Goal: Use online tool/utility

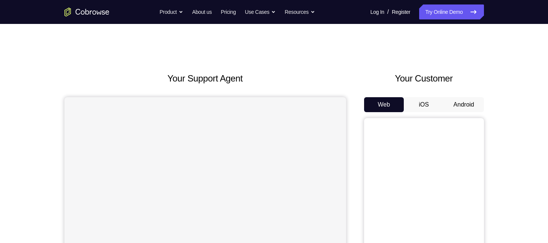
click at [464, 106] on button "Android" at bounding box center [464, 104] width 40 height 15
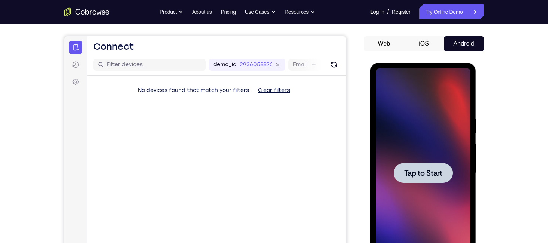
scroll to position [62, 0]
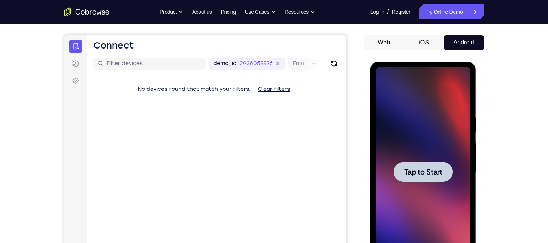
drag, startPoint x: 411, startPoint y: 142, endPoint x: 647, endPoint y: 62, distance: 249.7
click at [411, 142] on div at bounding box center [423, 172] width 94 height 210
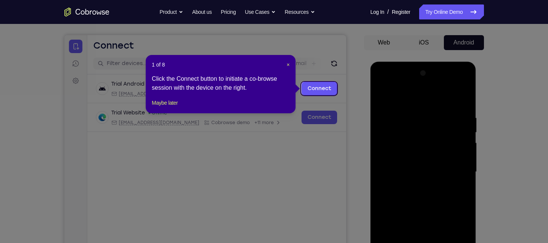
click at [364, 78] on icon at bounding box center [276, 121] width 553 height 243
click at [325, 85] on link "Connect" at bounding box center [319, 88] width 36 height 13
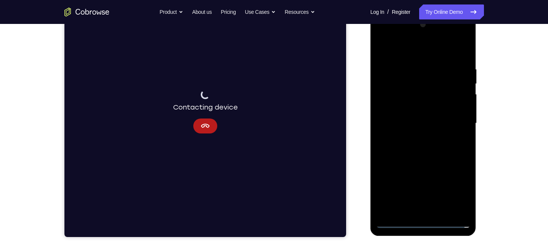
scroll to position [112, 0]
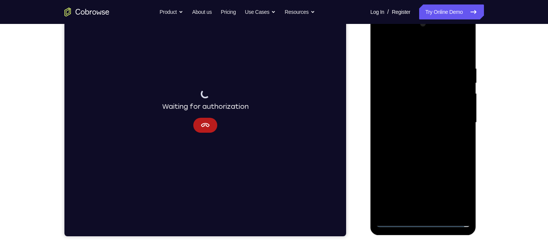
click at [426, 222] on div at bounding box center [423, 123] width 94 height 210
click at [203, 126] on icon "Cancel" at bounding box center [204, 125] width 9 height 9
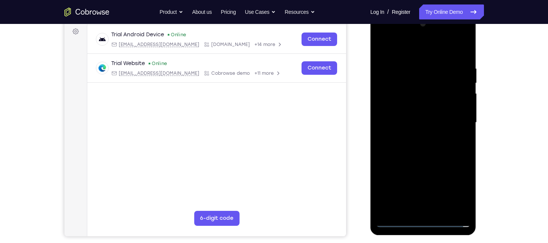
click at [424, 219] on div at bounding box center [423, 123] width 94 height 210
click at [421, 221] on div at bounding box center [423, 123] width 94 height 210
click at [459, 188] on div at bounding box center [423, 123] width 94 height 210
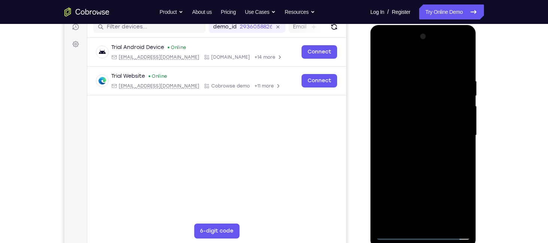
scroll to position [99, 0]
click at [402, 63] on div at bounding box center [423, 136] width 94 height 210
click at [451, 128] on div at bounding box center [423, 136] width 94 height 210
click at [419, 135] on div at bounding box center [423, 136] width 94 height 210
click at [414, 148] on div at bounding box center [423, 136] width 94 height 210
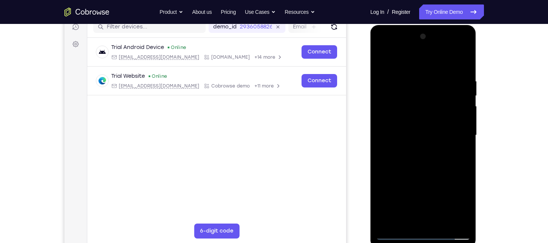
click at [400, 127] on div at bounding box center [423, 136] width 94 height 210
click at [406, 121] on div at bounding box center [423, 136] width 94 height 210
click at [461, 119] on div at bounding box center [423, 136] width 94 height 210
click at [406, 74] on div at bounding box center [423, 136] width 94 height 210
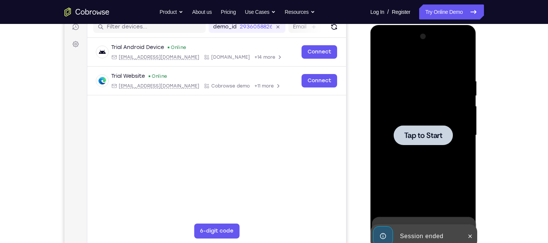
click at [417, 114] on div at bounding box center [423, 136] width 94 height 210
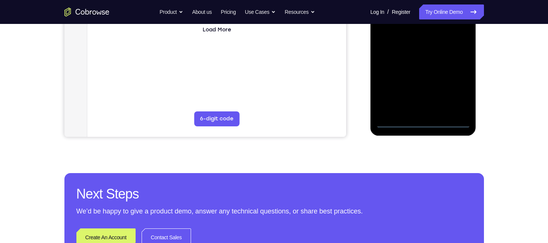
scroll to position [219, 0]
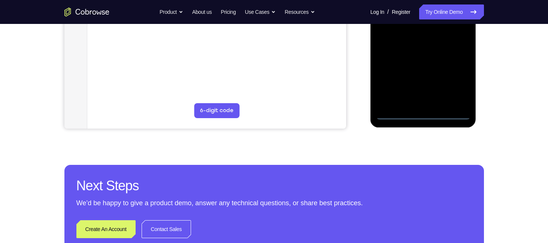
click at [424, 112] on div at bounding box center [423, 15] width 94 height 210
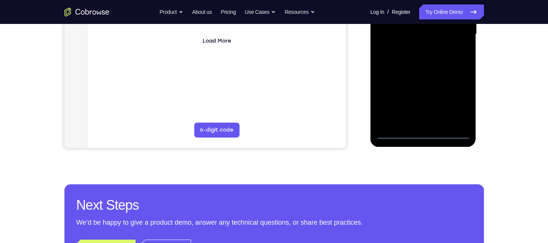
click at [453, 100] on div at bounding box center [423, 35] width 94 height 210
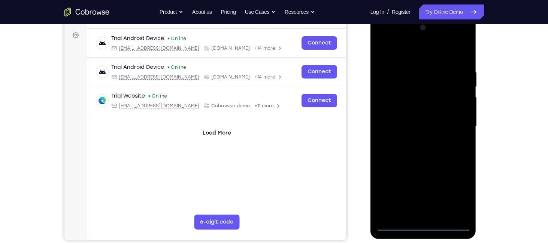
scroll to position [111, 0]
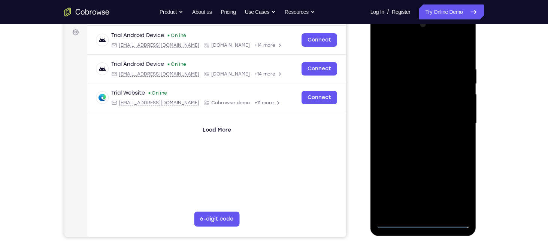
click at [409, 48] on div at bounding box center [423, 124] width 94 height 210
click at [453, 120] on div at bounding box center [423, 124] width 94 height 210
click at [414, 136] on div at bounding box center [423, 124] width 94 height 210
click at [404, 118] on div at bounding box center [423, 124] width 94 height 210
click at [405, 108] on div at bounding box center [423, 124] width 94 height 210
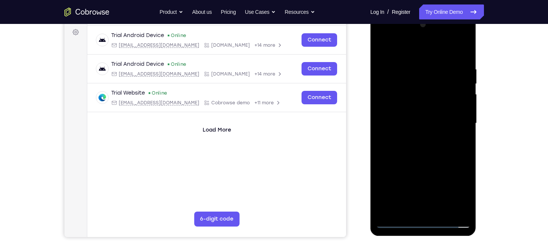
click at [417, 121] on div at bounding box center [423, 124] width 94 height 210
click at [420, 147] on div at bounding box center [423, 124] width 94 height 210
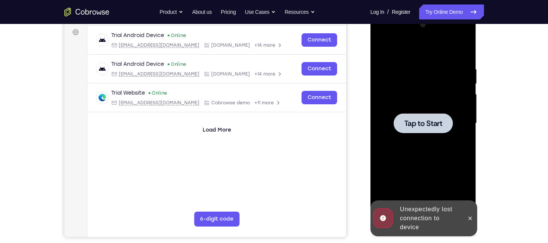
click at [444, 130] on div at bounding box center [423, 123] width 59 height 20
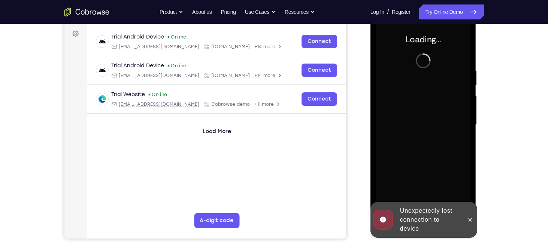
scroll to position [112, 0]
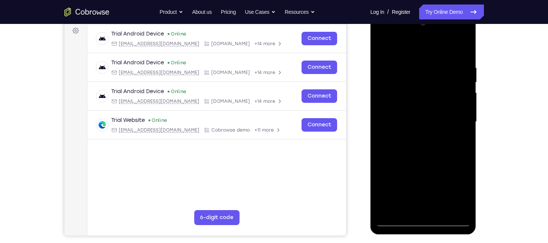
click at [420, 216] on div at bounding box center [423, 122] width 94 height 210
click at [426, 220] on div at bounding box center [423, 122] width 94 height 210
click at [456, 187] on div at bounding box center [423, 122] width 94 height 210
click at [415, 46] on div at bounding box center [423, 122] width 94 height 210
click at [453, 117] on div at bounding box center [423, 122] width 94 height 210
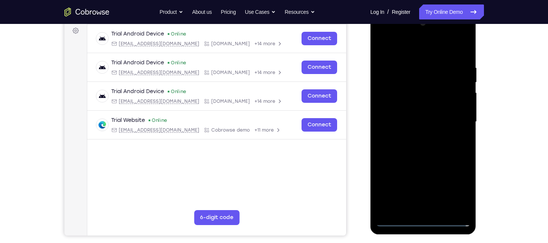
click at [418, 134] on div at bounding box center [423, 122] width 94 height 210
click at [398, 113] on div at bounding box center [423, 122] width 94 height 210
click at [403, 108] on div at bounding box center [423, 122] width 94 height 210
click at [410, 121] on div at bounding box center [423, 122] width 94 height 210
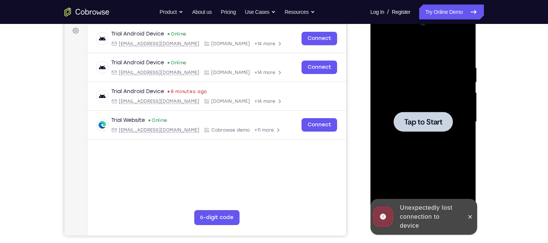
click at [412, 71] on div at bounding box center [423, 122] width 94 height 210
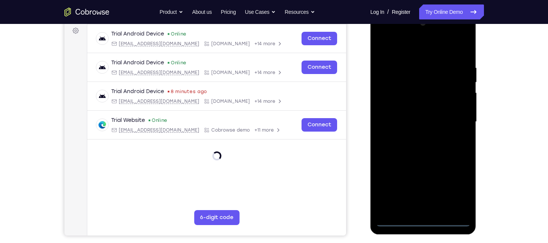
click at [422, 222] on div at bounding box center [423, 122] width 94 height 210
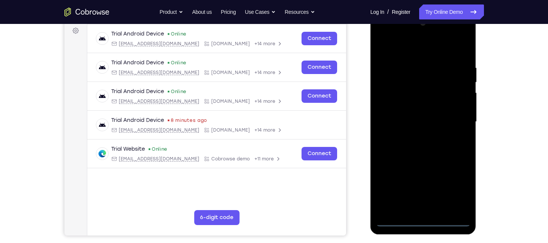
click at [454, 185] on div at bounding box center [423, 122] width 94 height 210
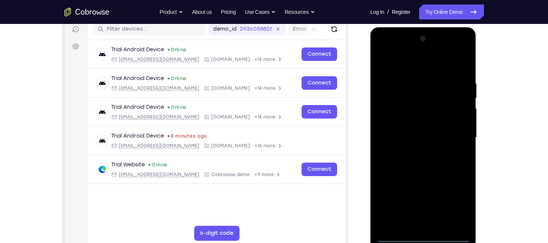
scroll to position [96, 0]
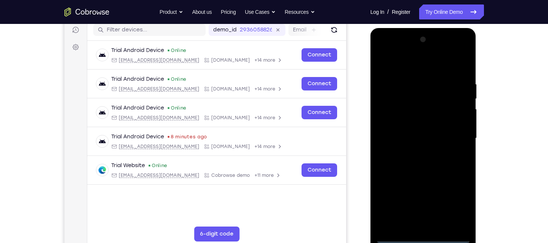
click at [419, 68] on div at bounding box center [423, 139] width 94 height 210
click at [456, 137] on div at bounding box center [423, 139] width 94 height 210
click at [413, 153] on div at bounding box center [423, 139] width 94 height 210
click at [414, 137] on div at bounding box center [423, 139] width 94 height 210
click at [411, 125] on div at bounding box center [423, 139] width 94 height 210
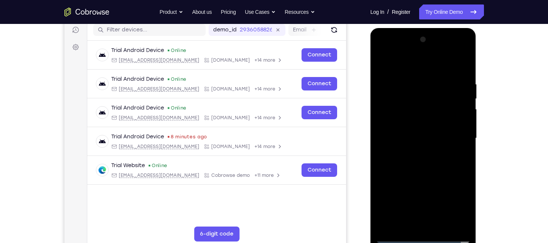
click at [411, 136] on div at bounding box center [423, 139] width 94 height 210
click at [431, 139] on div at bounding box center [423, 139] width 94 height 210
click at [430, 138] on div at bounding box center [423, 139] width 94 height 210
click at [418, 134] on div at bounding box center [423, 139] width 94 height 210
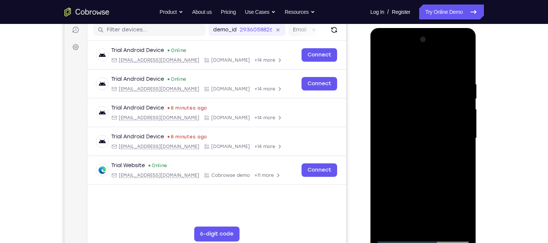
click at [425, 137] on div at bounding box center [423, 139] width 94 height 210
click at [420, 139] on div at bounding box center [423, 139] width 94 height 210
click at [419, 139] on div at bounding box center [423, 139] width 94 height 210
click at [390, 154] on div at bounding box center [423, 139] width 94 height 210
click at [409, 137] on div at bounding box center [423, 139] width 94 height 210
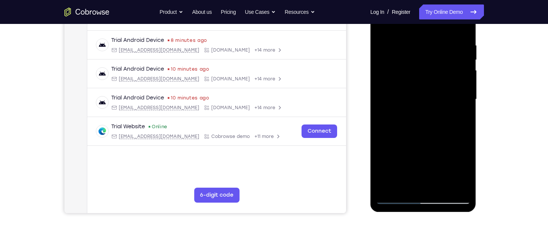
scroll to position [137, 0]
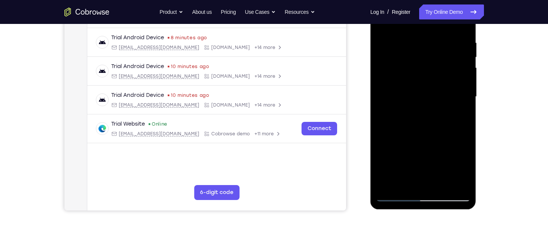
drag, startPoint x: 435, startPoint y: 109, endPoint x: 434, endPoint y: 86, distance: 22.1
click at [434, 86] on div at bounding box center [423, 97] width 94 height 210
click at [427, 118] on div at bounding box center [423, 97] width 94 height 210
drag, startPoint x: 432, startPoint y: 101, endPoint x: 435, endPoint y: 121, distance: 19.3
click at [435, 121] on div at bounding box center [423, 97] width 94 height 210
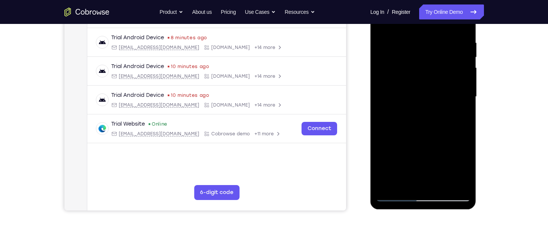
drag, startPoint x: 438, startPoint y: 107, endPoint x: 440, endPoint y: 135, distance: 27.7
click at [440, 135] on div at bounding box center [423, 97] width 94 height 210
drag, startPoint x: 436, startPoint y: 98, endPoint x: 437, endPoint y: 130, distance: 31.8
click at [437, 130] on div at bounding box center [423, 97] width 94 height 210
click at [438, 128] on div at bounding box center [423, 97] width 94 height 210
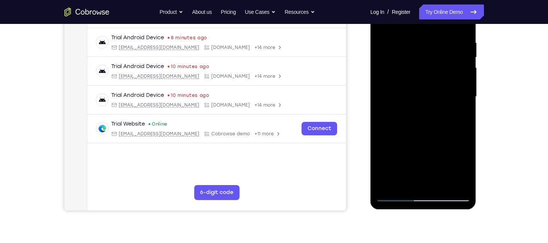
click at [429, 116] on div at bounding box center [423, 97] width 94 height 210
click at [425, 98] on div at bounding box center [423, 97] width 94 height 210
click at [407, 113] on div at bounding box center [423, 97] width 94 height 210
click at [403, 100] on div at bounding box center [423, 97] width 94 height 210
click at [420, 96] on div at bounding box center [423, 97] width 94 height 210
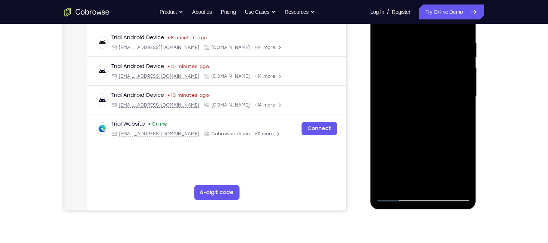
click at [390, 97] on div at bounding box center [423, 97] width 94 height 210
click at [402, 97] on div at bounding box center [423, 97] width 94 height 210
click at [394, 97] on div at bounding box center [423, 97] width 94 height 210
click at [407, 100] on div at bounding box center [423, 97] width 94 height 210
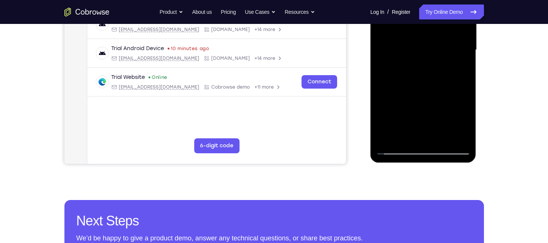
scroll to position [188, 0]
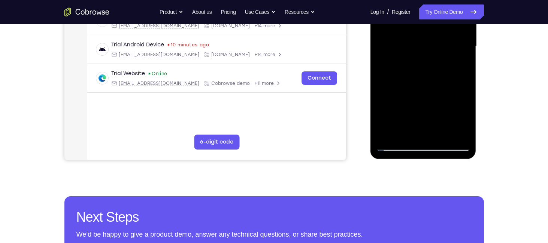
drag, startPoint x: 435, startPoint y: 64, endPoint x: 433, endPoint y: 45, distance: 19.9
click at [433, 45] on div at bounding box center [423, 47] width 94 height 210
click at [428, 74] on div at bounding box center [423, 47] width 94 height 210
drag, startPoint x: 425, startPoint y: 50, endPoint x: 427, endPoint y: 86, distance: 35.6
click at [427, 86] on div at bounding box center [423, 47] width 94 height 210
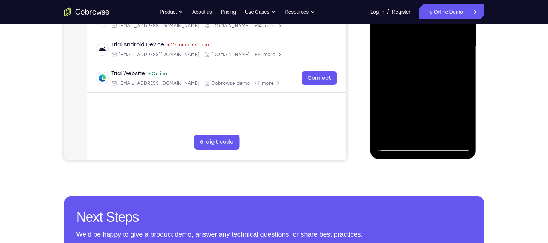
drag, startPoint x: 445, startPoint y: 61, endPoint x: 443, endPoint y: 102, distance: 41.2
click at [443, 102] on div at bounding box center [423, 47] width 94 height 210
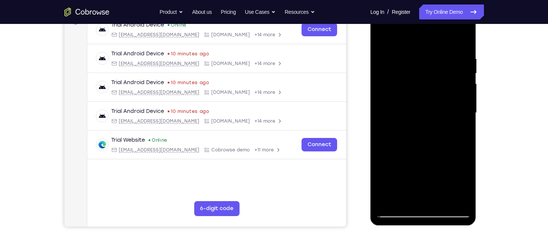
scroll to position [131, 0]
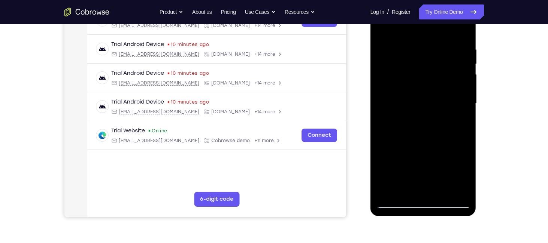
click at [460, 32] on div at bounding box center [423, 104] width 94 height 210
click at [436, 104] on div at bounding box center [423, 104] width 94 height 210
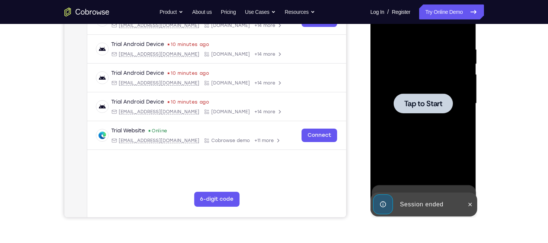
click at [389, 117] on div at bounding box center [423, 104] width 94 height 210
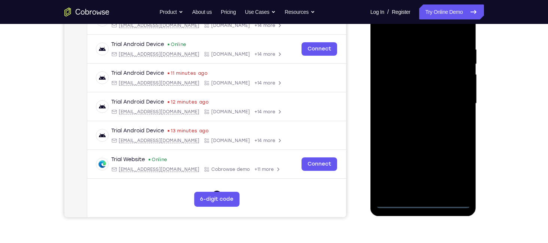
click at [420, 206] on div at bounding box center [423, 104] width 94 height 210
click at [461, 170] on div at bounding box center [423, 104] width 94 height 210
click at [414, 33] on div at bounding box center [423, 104] width 94 height 210
click at [454, 100] on div at bounding box center [423, 104] width 94 height 210
click at [414, 117] on div at bounding box center [423, 104] width 94 height 210
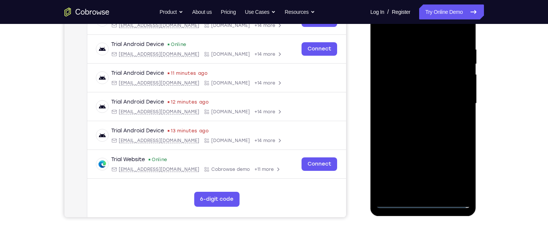
click at [415, 101] on div at bounding box center [423, 104] width 94 height 210
click at [402, 94] on div at bounding box center [423, 104] width 94 height 210
click at [408, 88] on div at bounding box center [423, 104] width 94 height 210
click at [457, 89] on div at bounding box center [423, 104] width 94 height 210
click at [445, 90] on div at bounding box center [423, 104] width 94 height 210
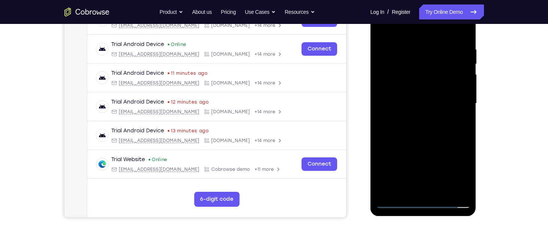
click at [431, 103] on div at bounding box center [423, 104] width 94 height 210
click at [437, 91] on div at bounding box center [423, 104] width 94 height 210
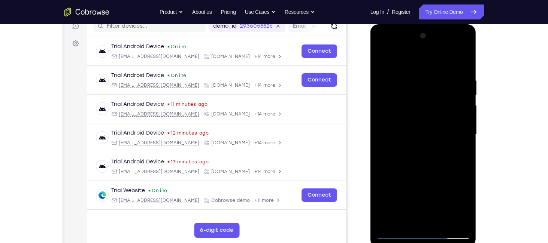
scroll to position [99, 0]
click at [428, 146] on div at bounding box center [423, 135] width 94 height 210
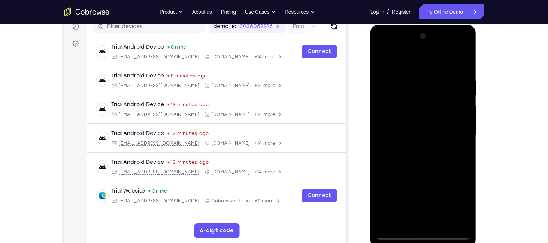
click at [446, 147] on div at bounding box center [423, 135] width 94 height 210
click at [397, 91] on div at bounding box center [423, 135] width 94 height 210
click at [411, 73] on div at bounding box center [423, 135] width 94 height 210
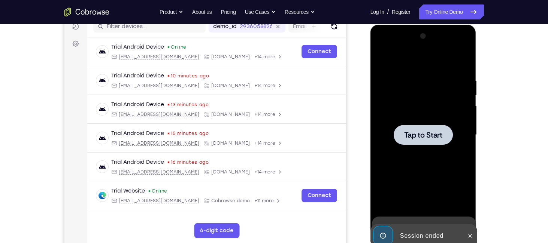
click at [405, 146] on div at bounding box center [423, 135] width 94 height 210
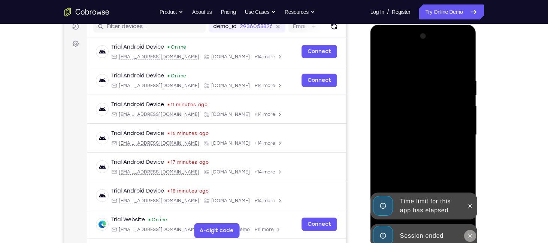
click at [464, 234] on button at bounding box center [470, 236] width 12 height 12
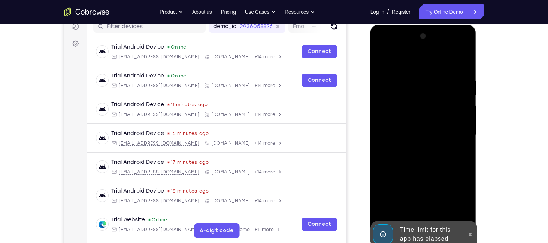
click at [466, 221] on div at bounding box center [470, 234] width 12 height 27
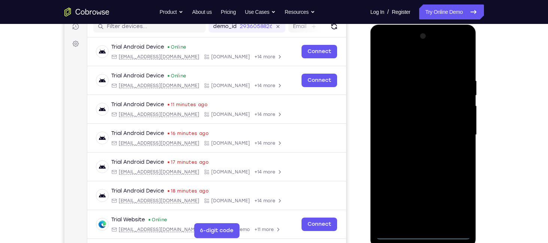
click at [423, 231] on div at bounding box center [423, 135] width 94 height 210
click at [423, 234] on div at bounding box center [423, 135] width 94 height 210
click at [422, 234] on div at bounding box center [423, 135] width 94 height 210
click at [453, 213] on div at bounding box center [423, 135] width 94 height 210
click at [450, 192] on div at bounding box center [423, 135] width 94 height 210
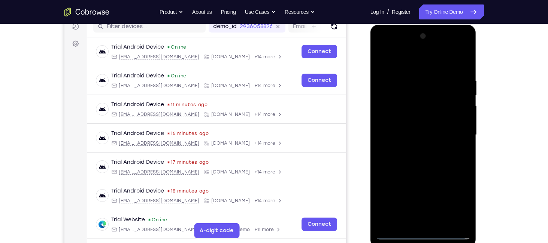
click at [452, 195] on div at bounding box center [423, 135] width 94 height 210
click at [454, 199] on div at bounding box center [423, 135] width 94 height 210
click at [460, 201] on div at bounding box center [423, 135] width 94 height 210
click at [412, 61] on div at bounding box center [423, 135] width 94 height 210
click at [451, 130] on div at bounding box center [423, 135] width 94 height 210
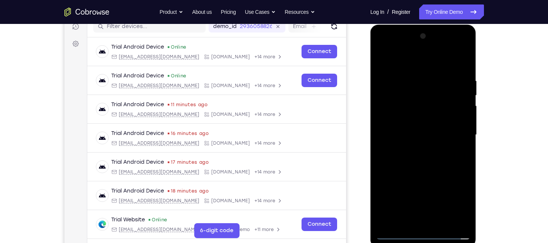
click at [412, 148] on div at bounding box center [423, 135] width 94 height 210
click at [412, 129] on div at bounding box center [423, 135] width 94 height 210
click at [412, 121] on div at bounding box center [423, 135] width 94 height 210
click at [420, 135] on div at bounding box center [423, 135] width 94 height 210
click at [434, 121] on div at bounding box center [423, 135] width 94 height 210
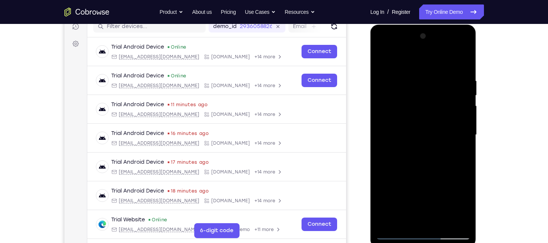
click at [410, 142] on div at bounding box center [423, 135] width 94 height 210
click at [405, 89] on div at bounding box center [423, 135] width 94 height 210
click at [435, 117] on div at bounding box center [423, 135] width 94 height 210
click at [443, 115] on div at bounding box center [423, 135] width 94 height 210
click at [393, 88] on div at bounding box center [423, 135] width 94 height 210
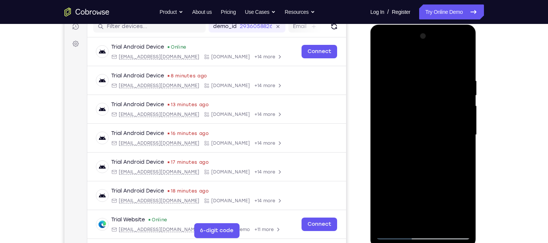
click at [441, 116] on div at bounding box center [423, 135] width 94 height 210
click at [384, 55] on div at bounding box center [423, 135] width 94 height 210
click at [383, 58] on div at bounding box center [423, 135] width 94 height 210
click at [415, 150] on div at bounding box center [423, 135] width 94 height 210
click at [414, 128] on div at bounding box center [423, 135] width 94 height 210
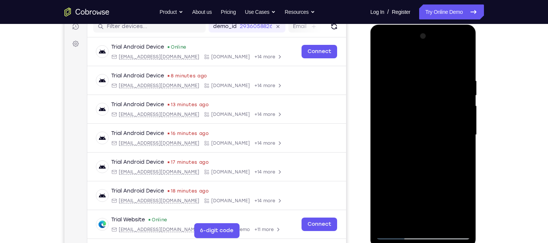
click at [414, 122] on div at bounding box center [423, 135] width 94 height 210
click at [415, 131] on div at bounding box center [423, 135] width 94 height 210
click at [426, 121] on div at bounding box center [423, 135] width 94 height 210
click at [391, 82] on div at bounding box center [423, 135] width 94 height 210
click at [386, 85] on div at bounding box center [423, 135] width 94 height 210
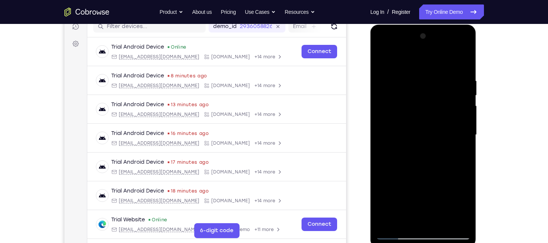
drag, startPoint x: 397, startPoint y: 63, endPoint x: 399, endPoint y: 36, distance: 26.6
click at [399, 36] on div at bounding box center [423, 135] width 94 height 210
click at [382, 59] on div at bounding box center [423, 135] width 94 height 210
drag, startPoint x: 407, startPoint y: 71, endPoint x: 404, endPoint y: 53, distance: 18.2
click at [404, 53] on div at bounding box center [423, 135] width 94 height 210
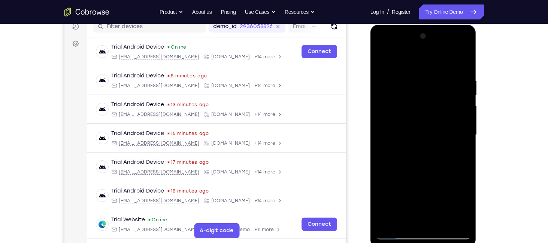
click at [400, 109] on div at bounding box center [423, 135] width 94 height 210
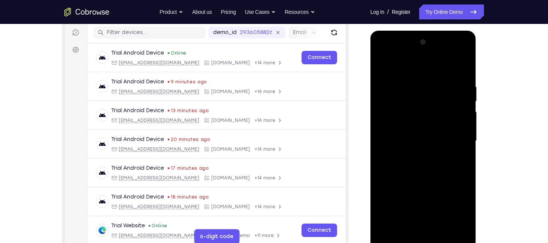
scroll to position [93, 0]
drag, startPoint x: 429, startPoint y: 66, endPoint x: 426, endPoint y: 53, distance: 13.0
click at [426, 53] on div at bounding box center [423, 141] width 94 height 210
drag, startPoint x: 444, startPoint y: 189, endPoint x: 470, endPoint y: 262, distance: 77.7
click at [470, 243] on html "Online web based iOS Simulators and Android Emulators. Run iPhone, iPad, Mobile…" at bounding box center [423, 143] width 107 height 225
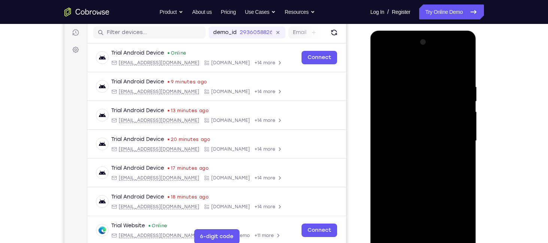
click at [381, 64] on div at bounding box center [423, 141] width 94 height 210
drag, startPoint x: 420, startPoint y: 74, endPoint x: 409, endPoint y: 59, distance: 18.2
click at [409, 59] on div at bounding box center [423, 141] width 94 height 210
drag, startPoint x: 388, startPoint y: 83, endPoint x: 417, endPoint y: 172, distance: 93.8
click at [417, 172] on div at bounding box center [423, 141] width 94 height 210
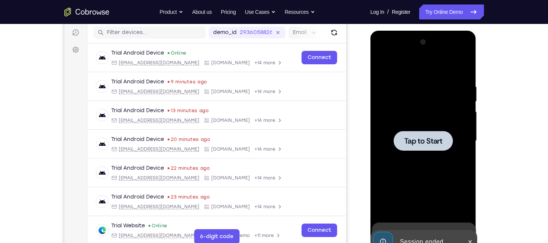
click at [394, 119] on div at bounding box center [423, 141] width 94 height 210
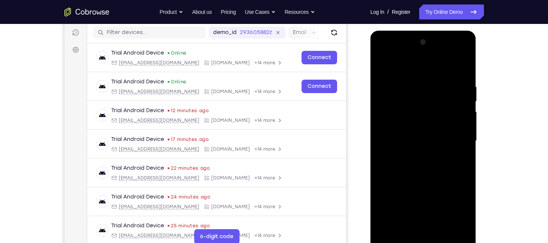
click at [421, 237] on div at bounding box center [423, 141] width 94 height 210
click at [423, 237] on div at bounding box center [423, 141] width 94 height 210
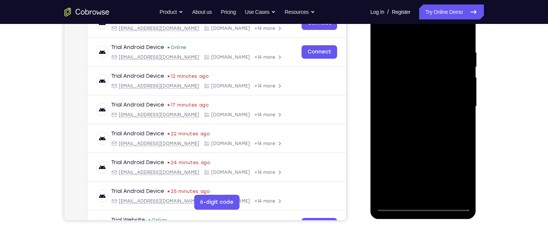
scroll to position [129, 0]
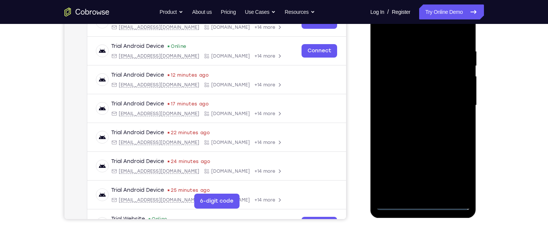
click at [424, 201] on div at bounding box center [423, 106] width 94 height 210
click at [435, 201] on div at bounding box center [423, 106] width 94 height 210
click at [426, 203] on div at bounding box center [423, 106] width 94 height 210
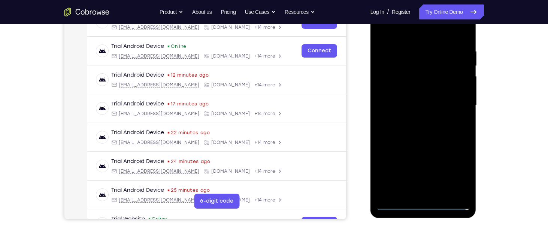
click at [460, 169] on div at bounding box center [423, 106] width 94 height 210
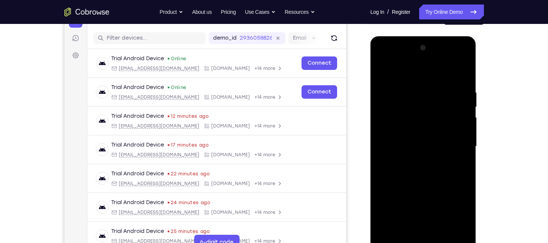
scroll to position [88, 0]
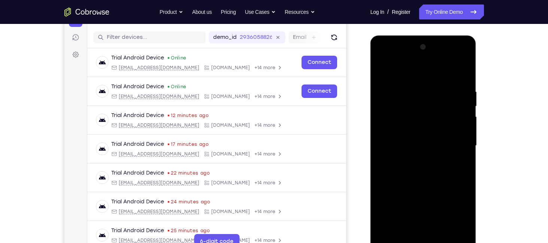
click at [420, 75] on div at bounding box center [423, 146] width 94 height 210
click at [454, 141] on div at bounding box center [423, 146] width 94 height 210
click at [413, 234] on div at bounding box center [423, 146] width 94 height 210
click at [422, 140] on div at bounding box center [423, 146] width 94 height 210
click at [414, 127] on div at bounding box center [423, 146] width 94 height 210
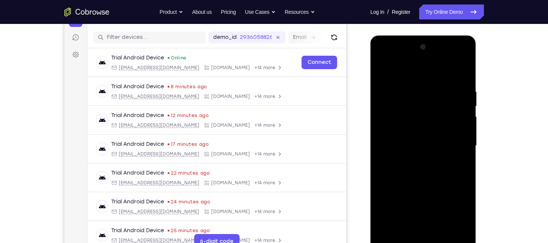
click at [418, 147] on div at bounding box center [423, 146] width 94 height 210
drag, startPoint x: 439, startPoint y: 102, endPoint x: 446, endPoint y: 83, distance: 20.0
click at [446, 83] on div at bounding box center [423, 146] width 94 height 210
drag, startPoint x: 422, startPoint y: 72, endPoint x: 424, endPoint y: 62, distance: 9.9
click at [424, 62] on div at bounding box center [423, 146] width 94 height 210
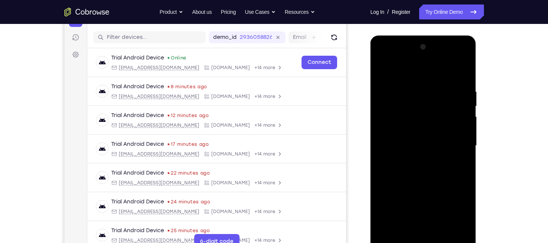
click at [381, 60] on div at bounding box center [423, 146] width 94 height 210
click at [390, 117] on div at bounding box center [423, 146] width 94 height 210
click at [415, 232] on div at bounding box center [423, 146] width 94 height 210
click at [424, 135] on div at bounding box center [423, 146] width 94 height 210
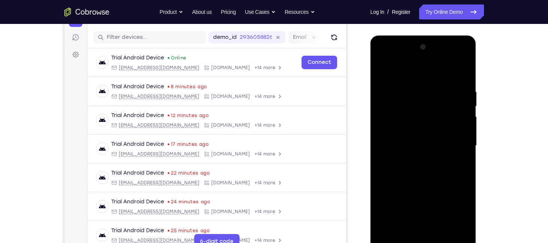
click at [419, 144] on div at bounding box center [423, 146] width 94 height 210
click at [422, 173] on div at bounding box center [423, 146] width 94 height 210
click at [465, 78] on div at bounding box center [423, 146] width 94 height 210
drag, startPoint x: 427, startPoint y: 151, endPoint x: 454, endPoint y: 98, distance: 59.8
click at [454, 98] on div at bounding box center [423, 146] width 94 height 210
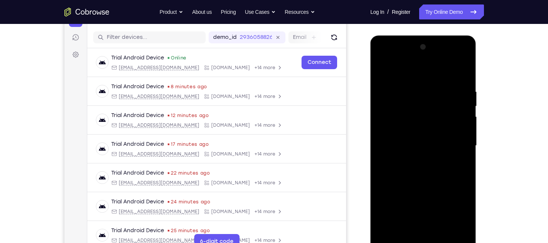
drag, startPoint x: 454, startPoint y: 98, endPoint x: 450, endPoint y: 100, distance: 4.7
click at [450, 100] on div at bounding box center [423, 146] width 94 height 210
drag, startPoint x: 437, startPoint y: 132, endPoint x: 457, endPoint y: 79, distance: 56.5
click at [457, 79] on div at bounding box center [423, 146] width 94 height 210
click at [459, 236] on div at bounding box center [423, 146] width 94 height 210
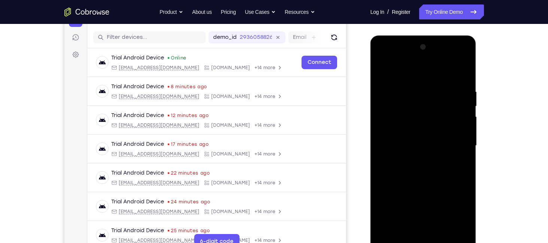
drag, startPoint x: 429, startPoint y: 170, endPoint x: 438, endPoint y: 262, distance: 92.9
click at [438, 243] on html "Online web based iOS Simulators and Android Emulators. Run iPhone, iPad, Mobile…" at bounding box center [423, 148] width 107 height 225
click at [408, 234] on div at bounding box center [423, 146] width 94 height 210
click at [401, 66] on div at bounding box center [423, 146] width 94 height 210
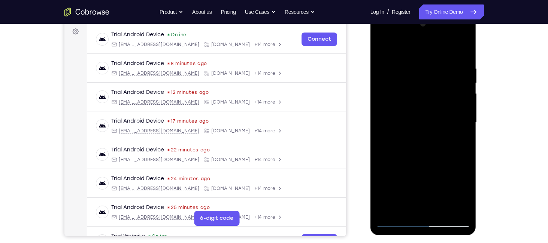
scroll to position [126, 0]
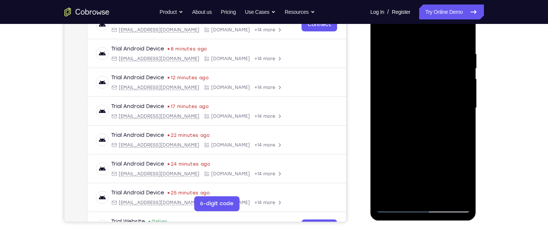
click at [387, 166] on div at bounding box center [423, 108] width 94 height 210
click at [405, 167] on div at bounding box center [423, 108] width 94 height 210
click at [431, 45] on div at bounding box center [423, 108] width 94 height 210
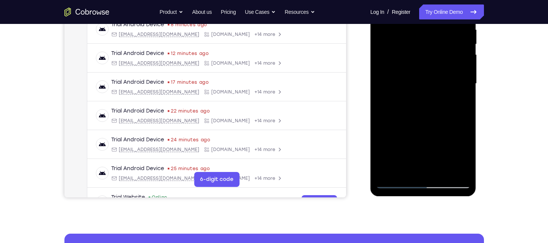
scroll to position [151, 0]
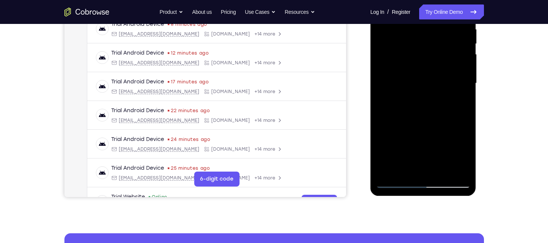
click at [444, 88] on div at bounding box center [423, 84] width 94 height 210
drag, startPoint x: 440, startPoint y: 88, endPoint x: 441, endPoint y: 55, distance: 33.0
click at [441, 55] on div at bounding box center [423, 84] width 94 height 210
click at [427, 70] on div at bounding box center [423, 84] width 94 height 210
drag, startPoint x: 424, startPoint y: 85, endPoint x: 436, endPoint y: 191, distance: 107.0
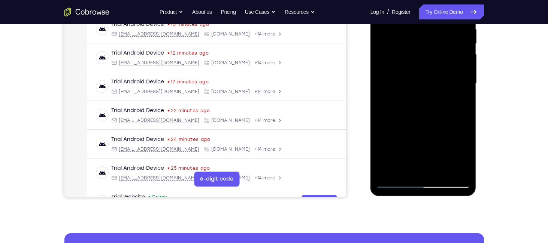
click at [436, 191] on div at bounding box center [423, 84] width 106 height 223
click at [460, 174] on div at bounding box center [423, 84] width 94 height 210
drag, startPoint x: 421, startPoint y: 114, endPoint x: 428, endPoint y: 76, distance: 38.8
click at [428, 76] on div at bounding box center [423, 84] width 94 height 210
drag, startPoint x: 428, startPoint y: 76, endPoint x: 428, endPoint y: 199, distance: 122.8
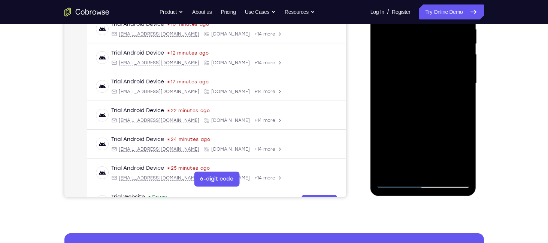
click at [428, 198] on html "Online web based iOS Simulators and Android Emulators. Run iPhone, iPad, Mobile…" at bounding box center [423, 85] width 107 height 225
click at [405, 171] on div at bounding box center [423, 84] width 94 height 210
drag, startPoint x: 409, startPoint y: 97, endPoint x: 404, endPoint y: 155, distance: 58.6
click at [404, 155] on div at bounding box center [423, 84] width 94 height 210
drag, startPoint x: 492, startPoint y: 114, endPoint x: 492, endPoint y: 145, distance: 31.5
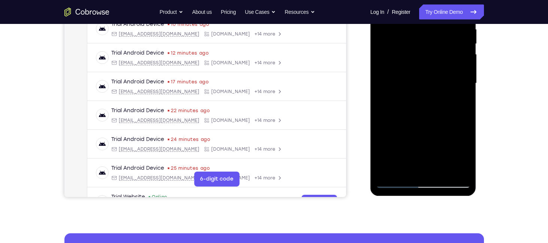
click at [492, 145] on div "Your Support Agent Your Customer Web iOS Android Next Steps We’d be happy to gi…" at bounding box center [273, 120] width 479 height 494
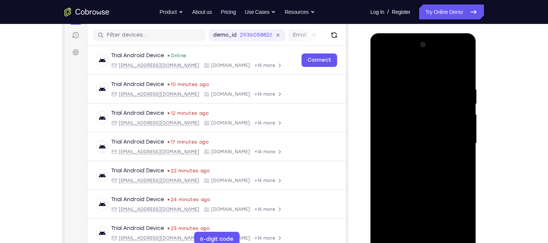
scroll to position [85, 0]
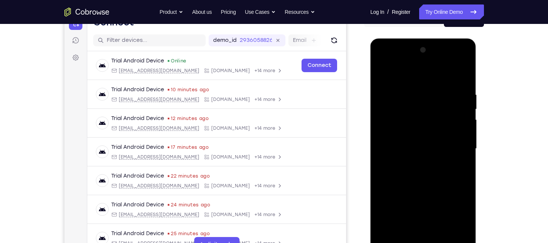
click at [430, 72] on div at bounding box center [423, 149] width 94 height 210
click at [416, 91] on div at bounding box center [423, 149] width 94 height 210
click at [422, 168] on div at bounding box center [423, 149] width 94 height 210
click at [438, 83] on div at bounding box center [423, 149] width 94 height 210
click at [406, 94] on div at bounding box center [423, 149] width 94 height 210
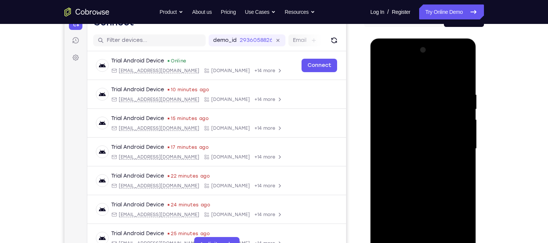
click at [381, 69] on div at bounding box center [423, 149] width 94 height 210
click at [420, 84] on div at bounding box center [423, 149] width 94 height 210
click at [402, 107] on div at bounding box center [423, 149] width 94 height 210
click at [384, 67] on div at bounding box center [423, 149] width 94 height 210
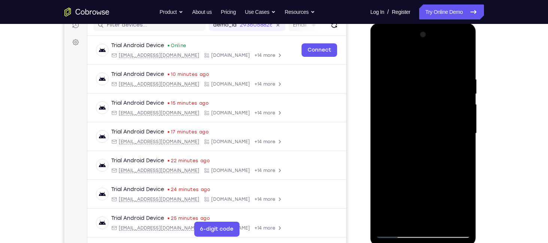
scroll to position [101, 0]
click at [399, 231] on div at bounding box center [423, 133] width 94 height 210
click at [386, 222] on div at bounding box center [423, 133] width 94 height 210
drag, startPoint x: 422, startPoint y: 147, endPoint x: 424, endPoint y: 35, distance: 112.0
click at [424, 35] on div at bounding box center [423, 133] width 94 height 210
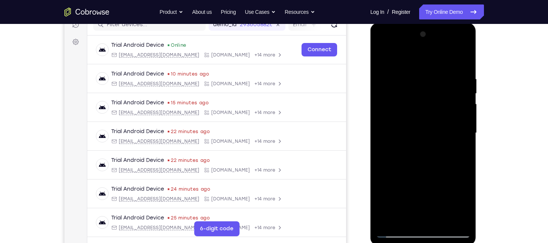
drag, startPoint x: 426, startPoint y: 105, endPoint x: 467, endPoint y: -17, distance: 128.6
click at [467, 23] on html "Online web based iOS Simulators and Android Emulators. Run iPhone, iPad, Mobile…" at bounding box center [423, 135] width 107 height 225
drag, startPoint x: 425, startPoint y: 113, endPoint x: 452, endPoint y: 27, distance: 90.9
click at [452, 27] on div at bounding box center [423, 134] width 106 height 223
drag, startPoint x: 432, startPoint y: 97, endPoint x: 475, endPoint y: 31, distance: 78.1
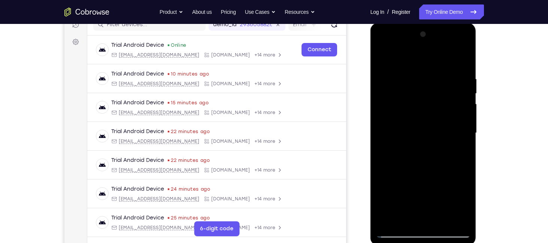
click at [475, 31] on div at bounding box center [423, 134] width 106 height 223
drag, startPoint x: 402, startPoint y: 140, endPoint x: 396, endPoint y: -24, distance: 163.8
click at [396, 23] on html "Online web based iOS Simulators and Android Emulators. Run iPhone, iPad, Mobile…" at bounding box center [423, 135] width 107 height 225
drag, startPoint x: 416, startPoint y: 110, endPoint x: 449, endPoint y: -4, distance: 118.7
click at [449, 23] on html "Online web based iOS Simulators and Android Emulators. Run iPhone, iPad, Mobile…" at bounding box center [423, 135] width 107 height 225
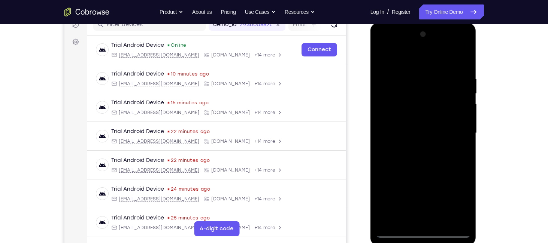
click at [410, 100] on div at bounding box center [423, 133] width 94 height 210
drag, startPoint x: 424, startPoint y: 92, endPoint x: 440, endPoint y: 8, distance: 85.3
click at [440, 23] on html "Online web based iOS Simulators and Android Emulators. Run iPhone, iPad, Mobile…" at bounding box center [423, 135] width 107 height 225
drag, startPoint x: 427, startPoint y: 92, endPoint x: 468, endPoint y: 25, distance: 78.7
click at [468, 25] on div at bounding box center [423, 134] width 106 height 223
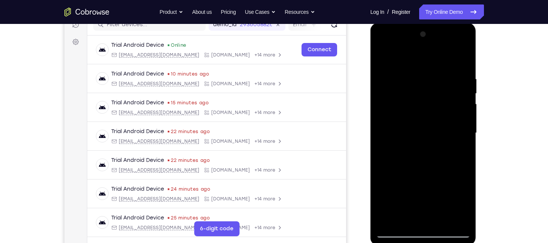
drag, startPoint x: 452, startPoint y: 107, endPoint x: 473, endPoint y: 39, distance: 71.3
click at [473, 39] on div at bounding box center [423, 134] width 106 height 223
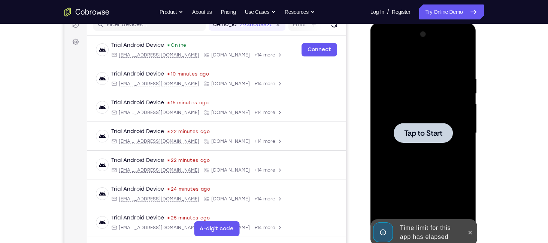
drag, startPoint x: 429, startPoint y: 119, endPoint x: 450, endPoint y: 27, distance: 94.8
click at [450, 27] on div "Tap to Start" at bounding box center [423, 134] width 106 height 223
click at [426, 127] on div at bounding box center [423, 133] width 59 height 20
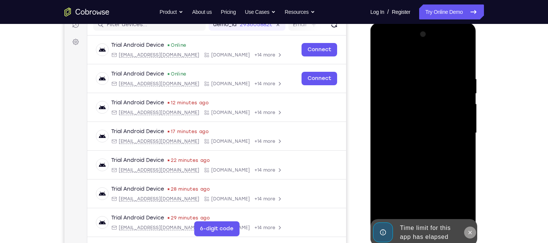
click at [471, 230] on icon at bounding box center [470, 233] width 6 height 6
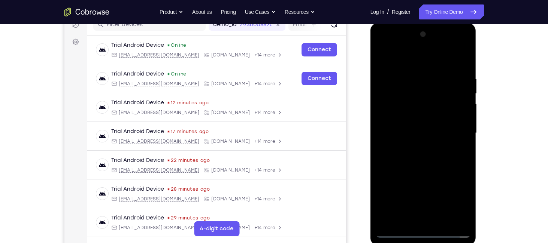
click at [429, 230] on div at bounding box center [423, 133] width 94 height 210
click at [449, 200] on div at bounding box center [423, 133] width 94 height 210
click at [434, 63] on div at bounding box center [423, 133] width 94 height 210
click at [459, 131] on div at bounding box center [423, 133] width 94 height 210
click at [398, 230] on div at bounding box center [423, 133] width 94 height 210
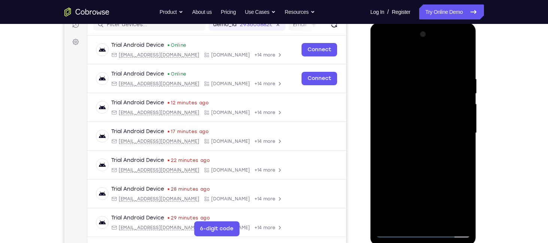
click at [394, 228] on div at bounding box center [423, 133] width 94 height 210
click at [401, 232] on div at bounding box center [423, 133] width 94 height 210
click at [408, 106] on div at bounding box center [423, 133] width 94 height 210
click at [395, 135] on div at bounding box center [423, 133] width 94 height 210
click at [392, 128] on div at bounding box center [423, 133] width 94 height 210
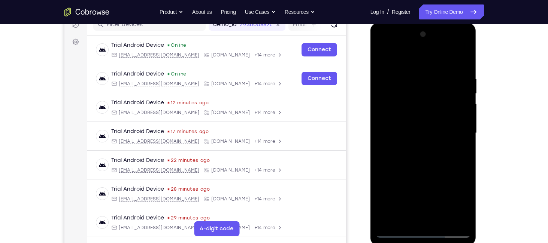
click at [415, 141] on div at bounding box center [423, 133] width 94 height 210
click at [435, 149] on div at bounding box center [423, 133] width 94 height 210
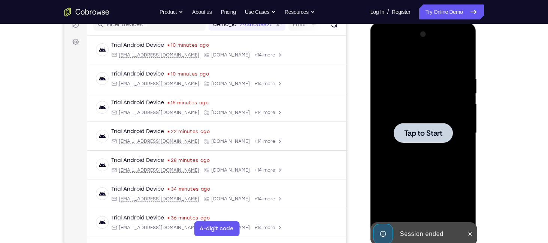
click at [429, 134] on span "Tap to Start" at bounding box center [423, 133] width 38 height 7
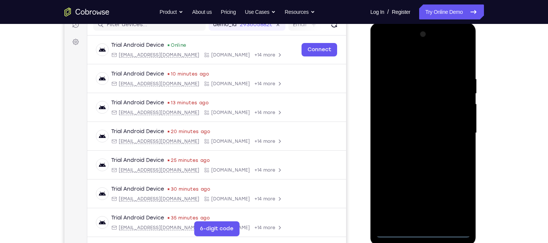
click at [424, 231] on div at bounding box center [423, 133] width 94 height 210
click at [453, 199] on div at bounding box center [423, 133] width 94 height 210
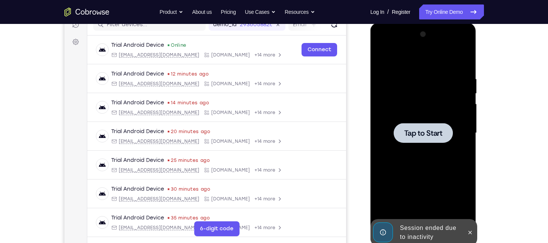
click at [408, 153] on div at bounding box center [423, 133] width 94 height 210
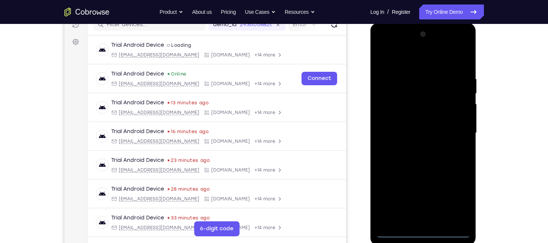
click at [422, 229] on div at bounding box center [423, 133] width 94 height 210
click at [422, 230] on div at bounding box center [423, 133] width 94 height 210
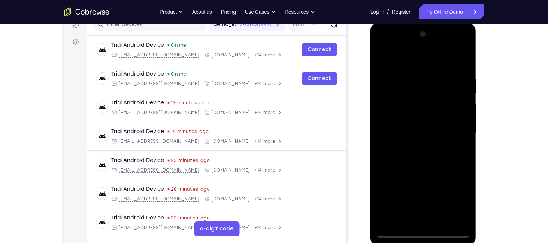
click at [422, 230] on div at bounding box center [423, 133] width 94 height 210
click at [397, 232] on div at bounding box center [423, 133] width 94 height 210
click at [415, 231] on div at bounding box center [423, 133] width 94 height 210
